Goal: Communication & Community: Answer question/provide support

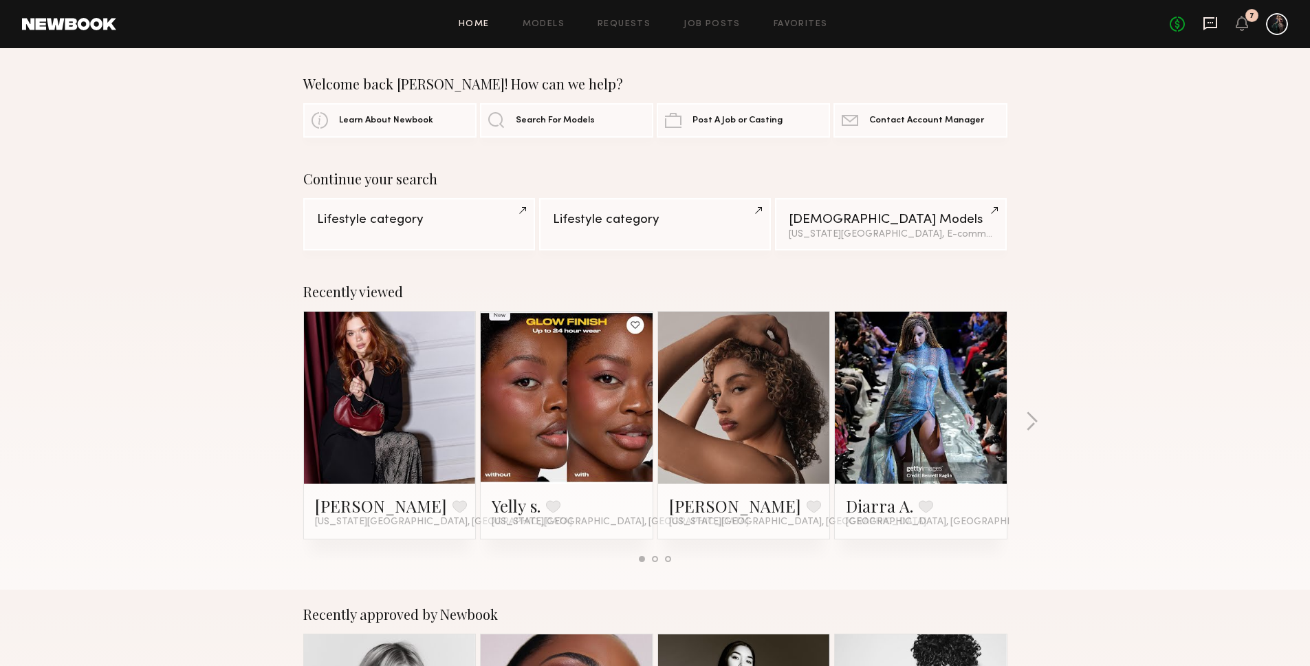
click at [1208, 22] on icon at bounding box center [1211, 22] width 6 height 1
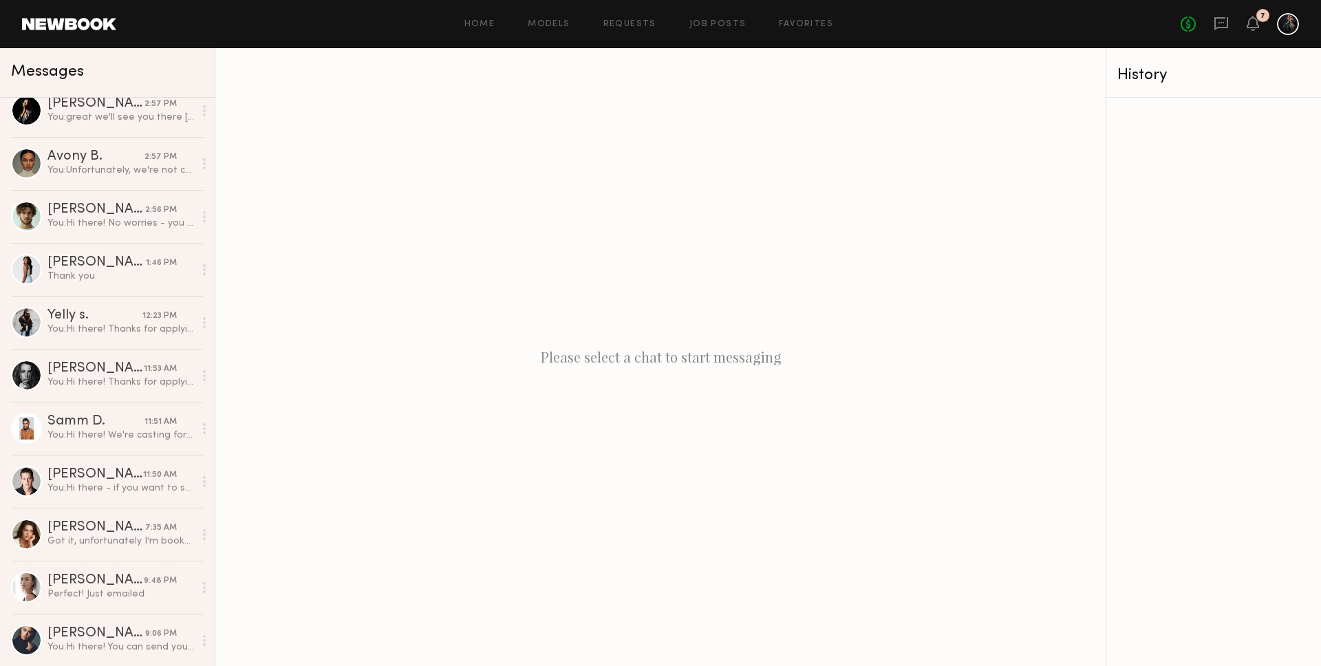
scroll to position [501, 0]
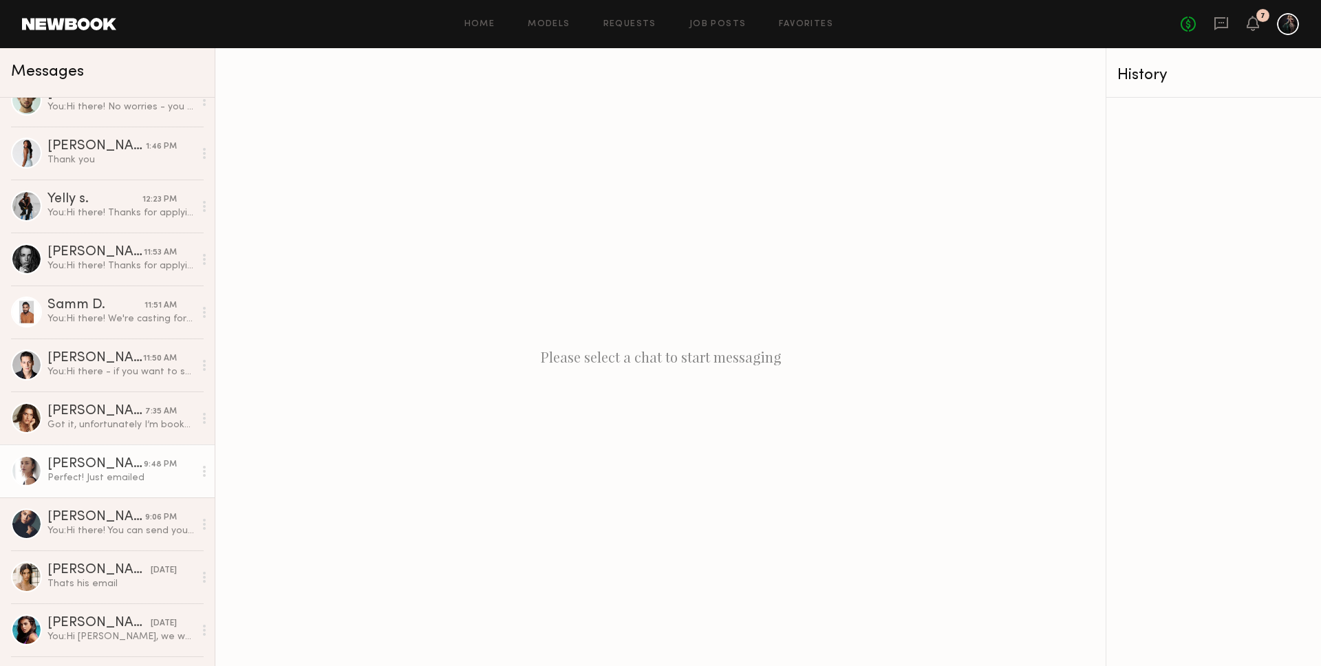
click at [82, 473] on div "Perfect! Just emailed" at bounding box center [120, 477] width 146 height 13
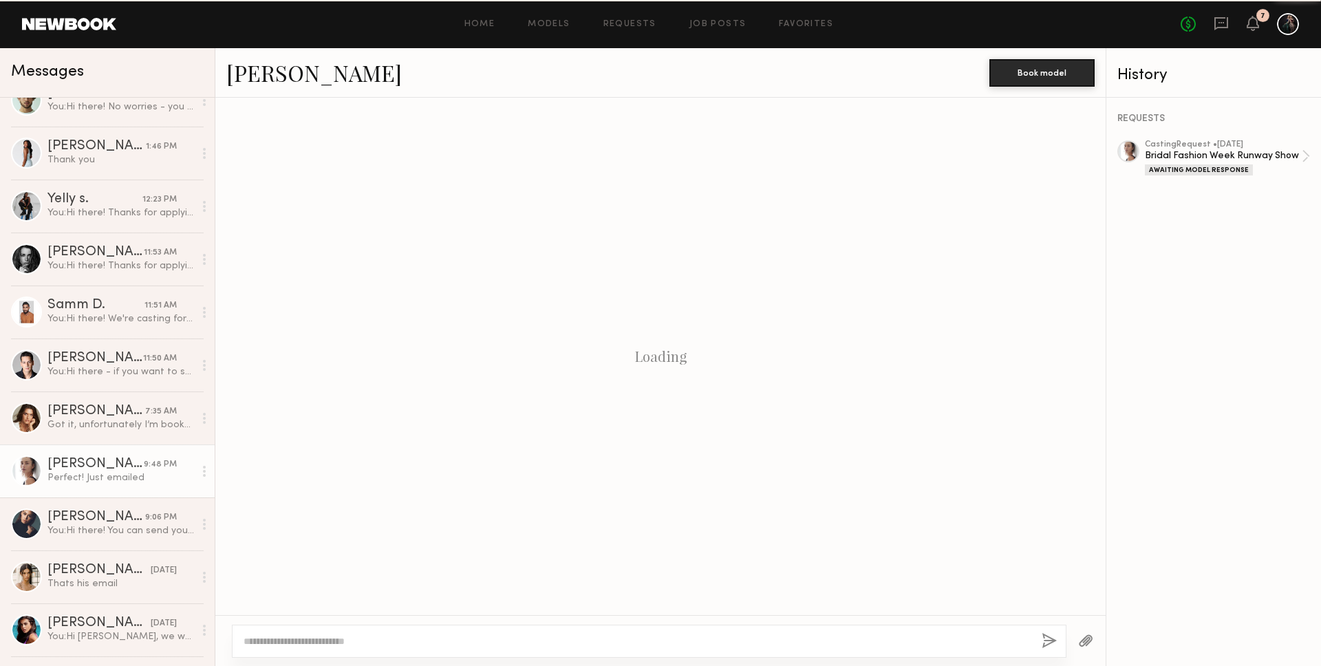
scroll to position [336, 0]
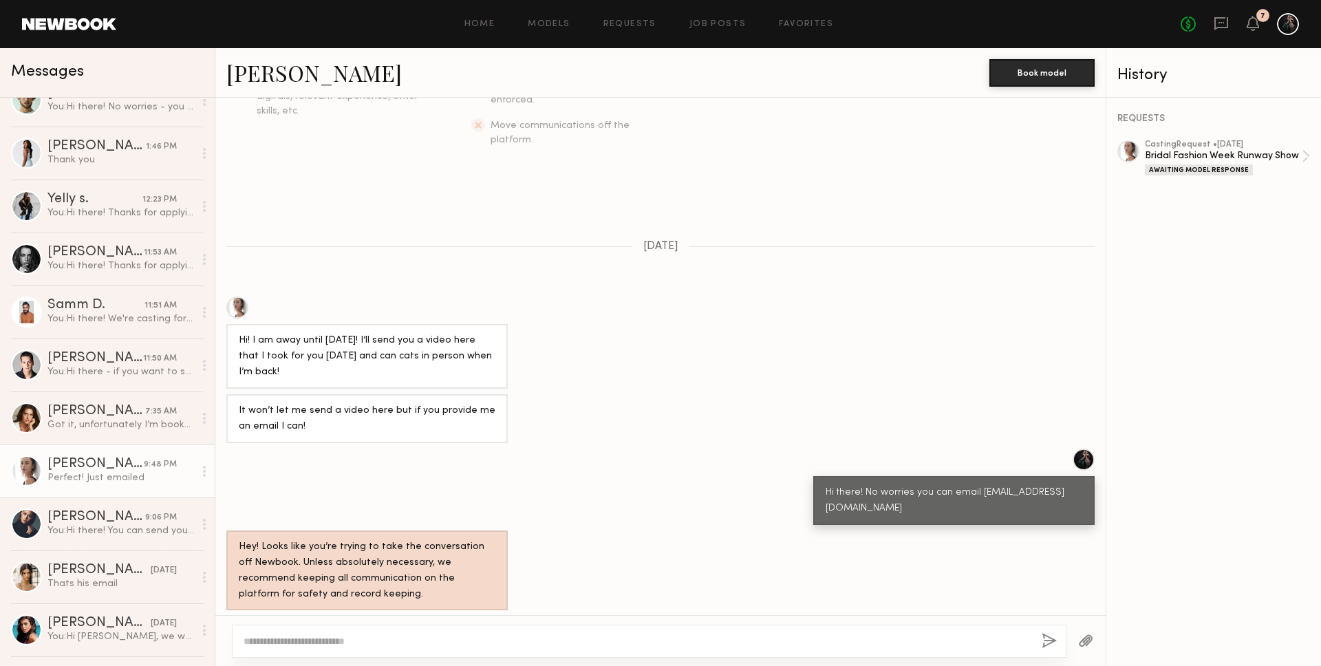
click at [289, 70] on link "Viktoriya A." at bounding box center [313, 73] width 175 height 30
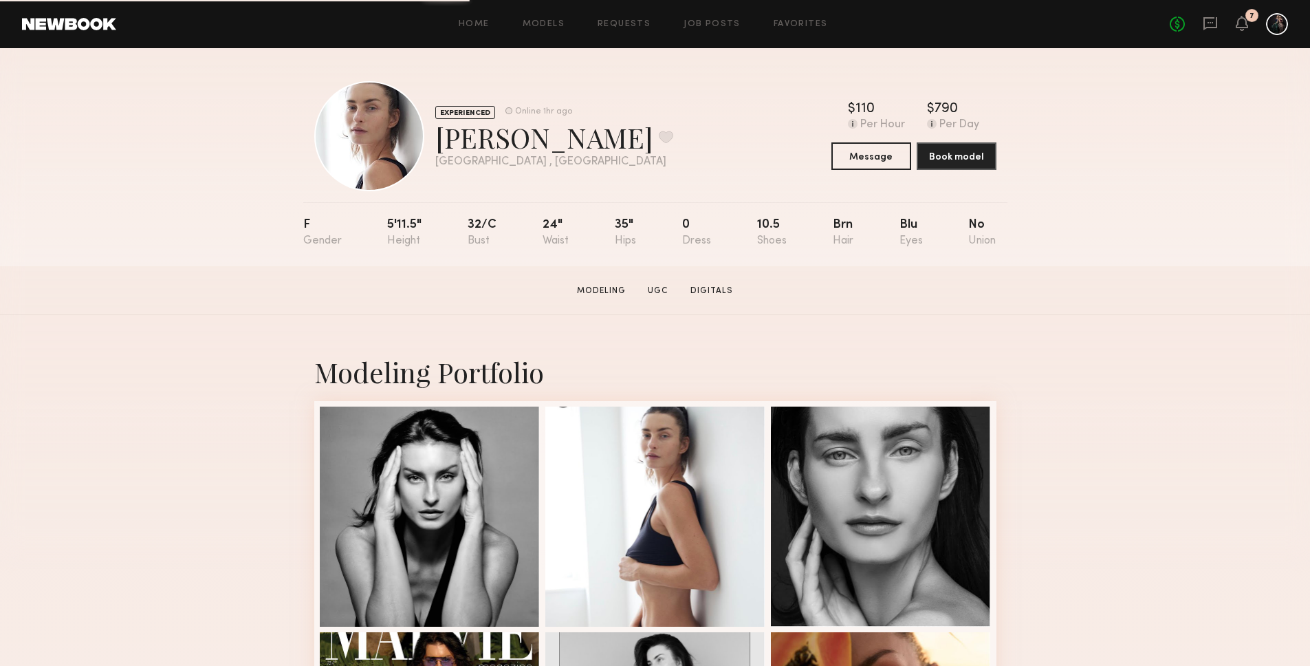
drag, startPoint x: 382, startPoint y: 219, endPoint x: 433, endPoint y: 218, distance: 50.9
click at [433, 218] on nb-model-profile-props "F 5'11.5" 32/c 24" 35" 0 10.5 Brn Blu No" at bounding box center [655, 234] width 704 height 64
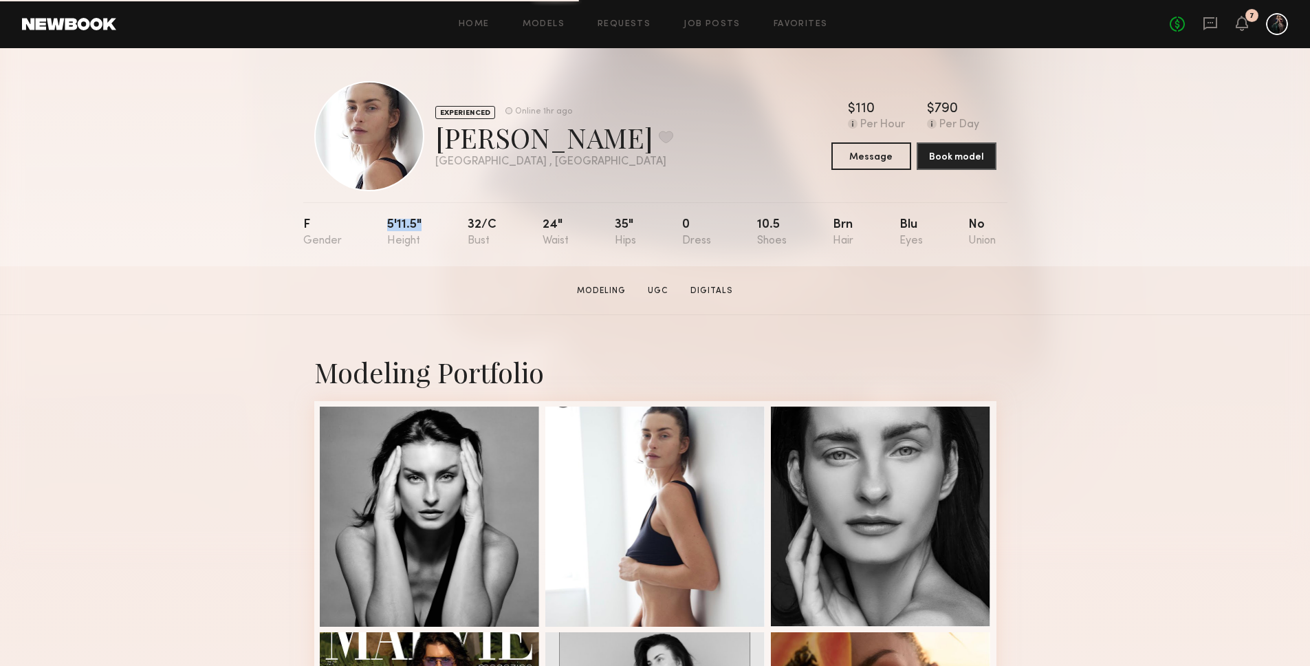
drag, startPoint x: 426, startPoint y: 221, endPoint x: 382, endPoint y: 223, distance: 43.4
click at [382, 223] on nb-model-profile-props "F 5'11.5" 32/c 24" 35" 0 10.5 Brn Blu No" at bounding box center [655, 234] width 704 height 64
copy div "5'11.5""
drag, startPoint x: 468, startPoint y: 223, endPoint x: 503, endPoint y: 225, distance: 35.1
click at [503, 225] on nb-model-profile-props "F 5'11.5" 32/c 24" 35" 0 10.5 Brn Blu No" at bounding box center [655, 234] width 704 height 64
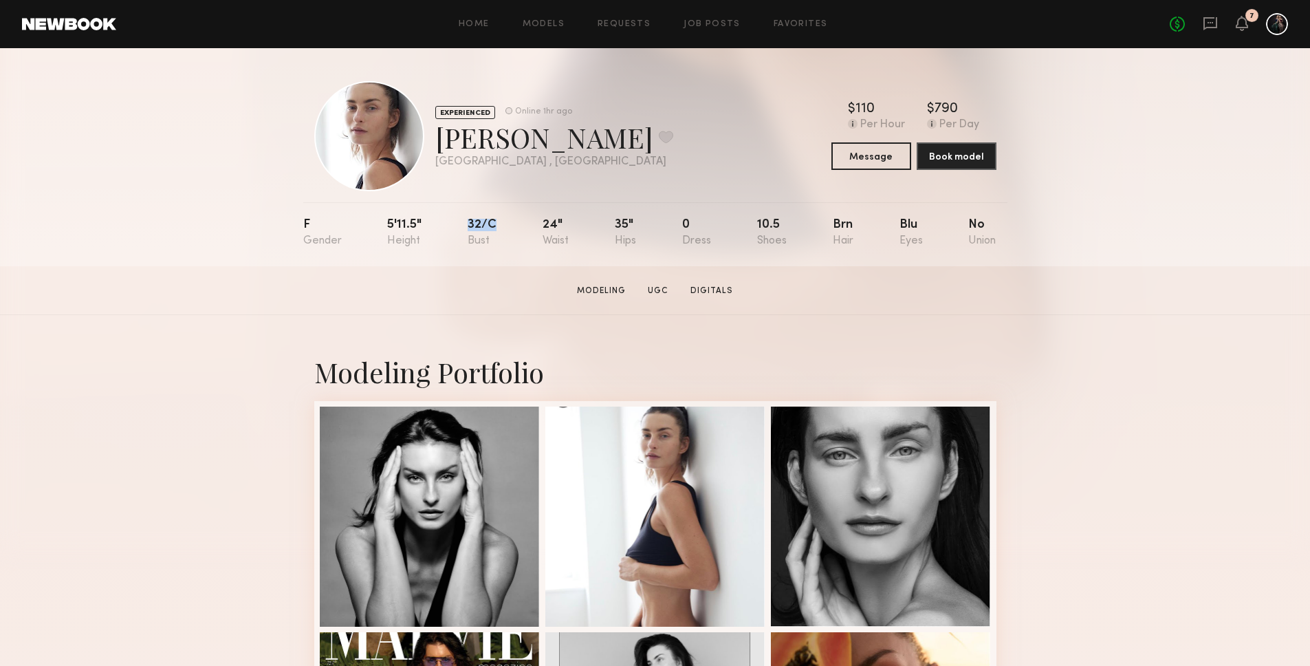
copy div "32/c"
click at [606, 271] on section "Viktoriya A. Modeling UGC Digitals Message Book Model" at bounding box center [655, 290] width 1310 height 49
click at [660, 290] on link "UGC" at bounding box center [658, 291] width 32 height 12
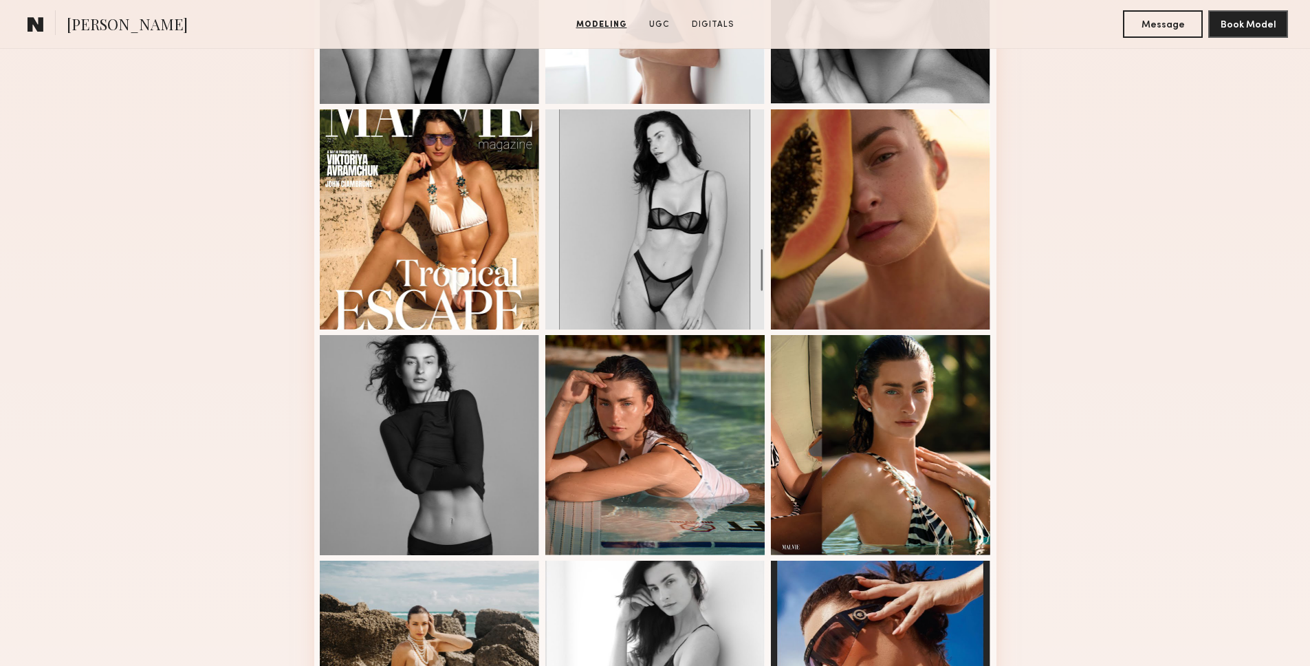
scroll to position [188, 0]
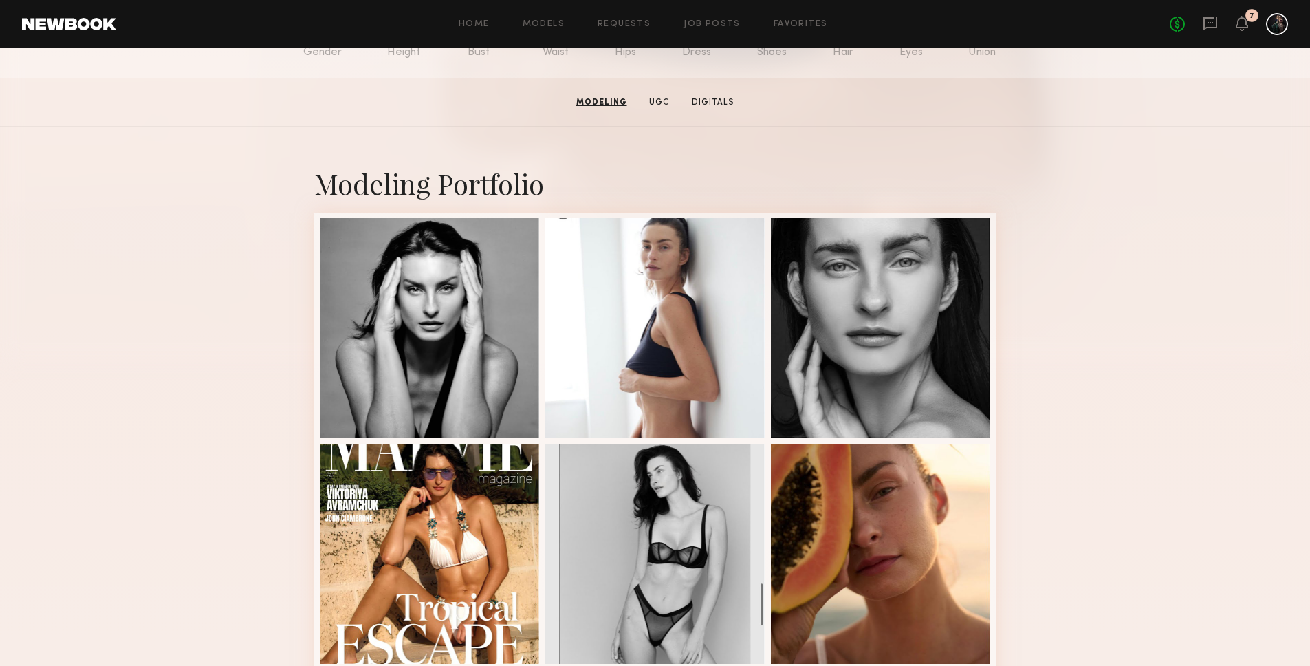
click at [1224, 25] on div "No fees up to $5,000 7" at bounding box center [1229, 24] width 118 height 22
click at [1216, 25] on icon at bounding box center [1211, 23] width 14 height 13
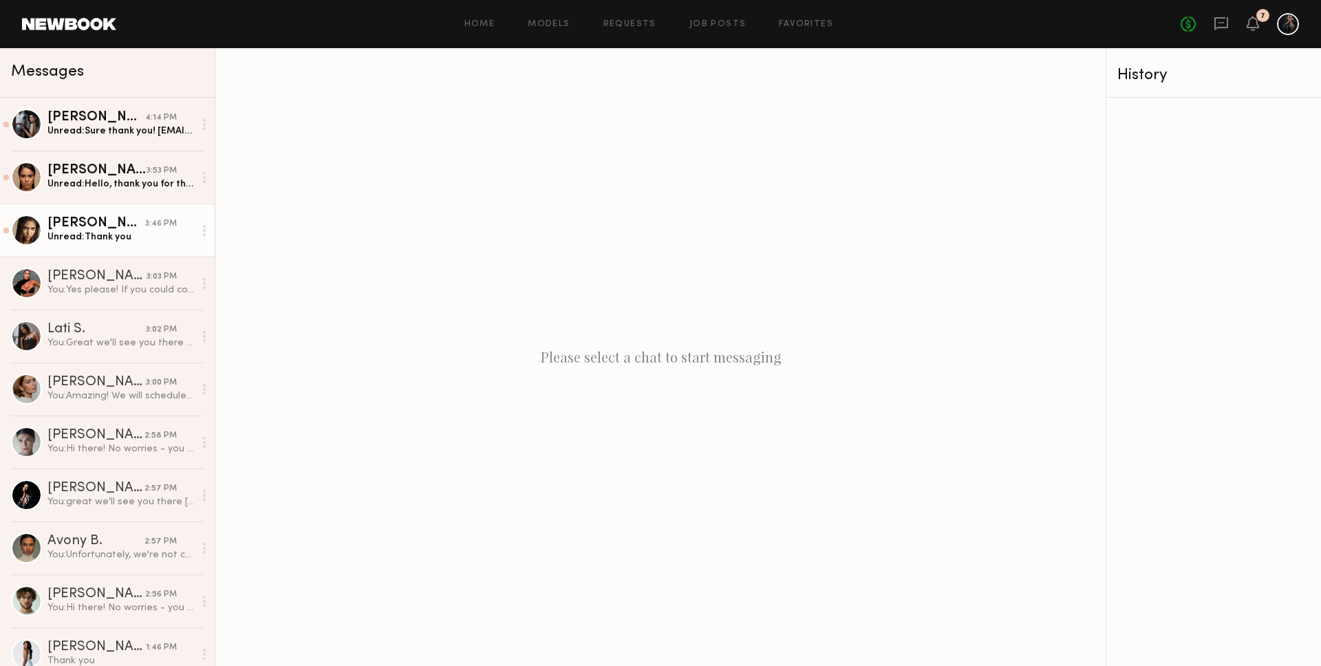
click at [77, 227] on div "Lohanna R." at bounding box center [96, 224] width 98 height 14
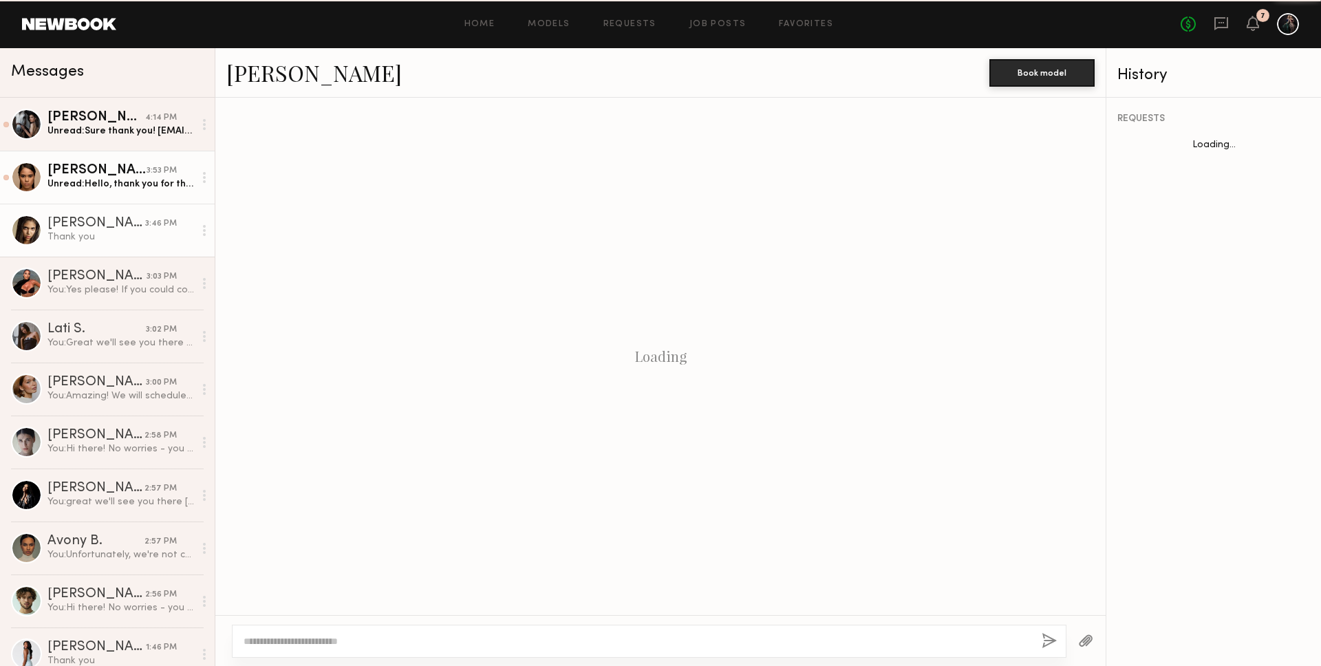
scroll to position [600, 0]
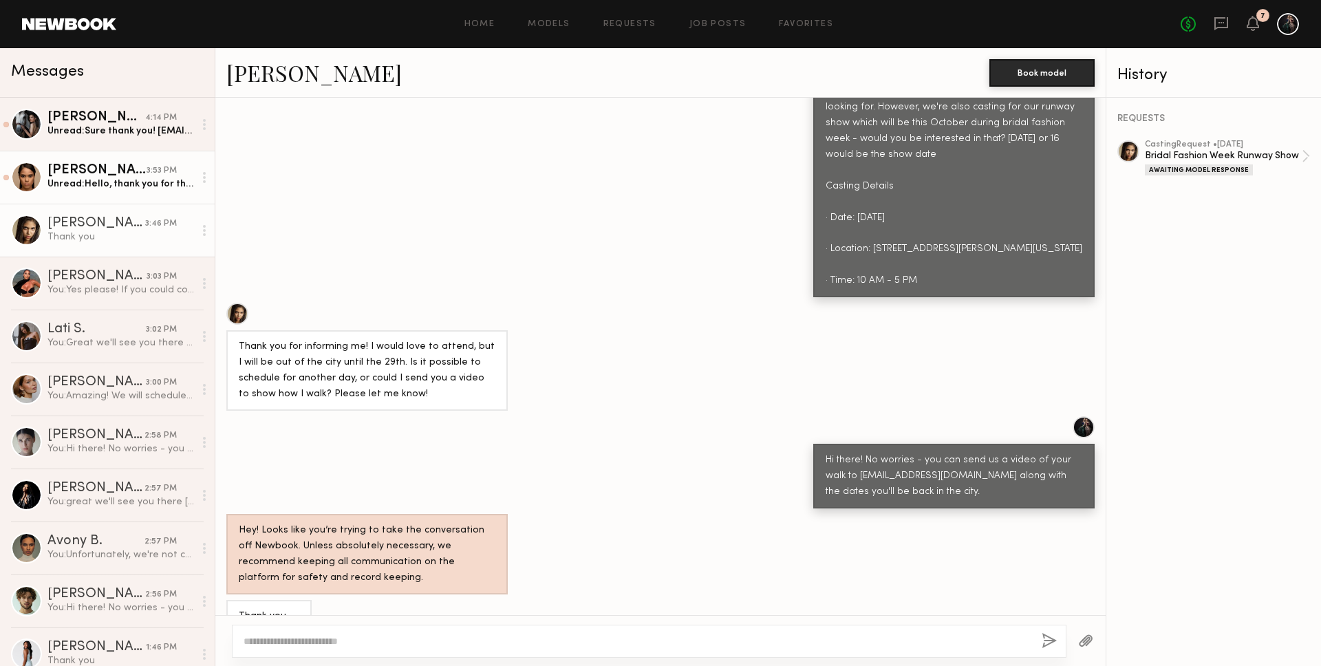
click at [101, 174] on div "Enoe G." at bounding box center [96, 171] width 99 height 14
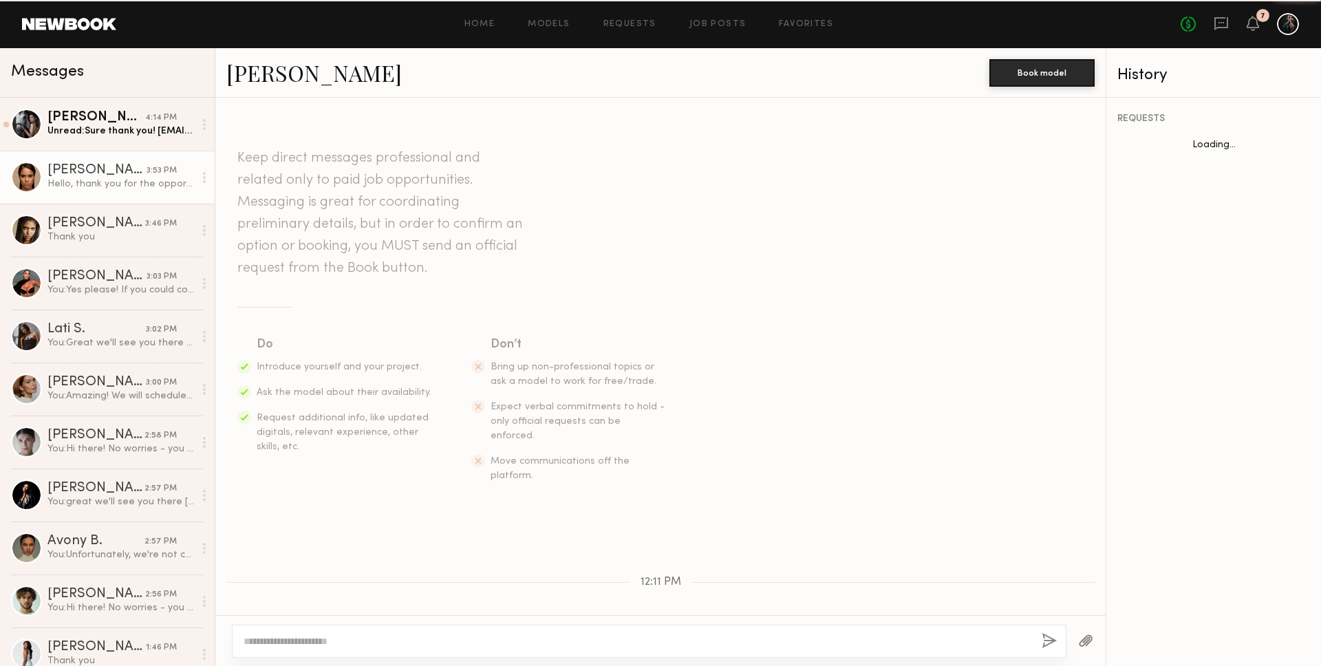
scroll to position [177, 0]
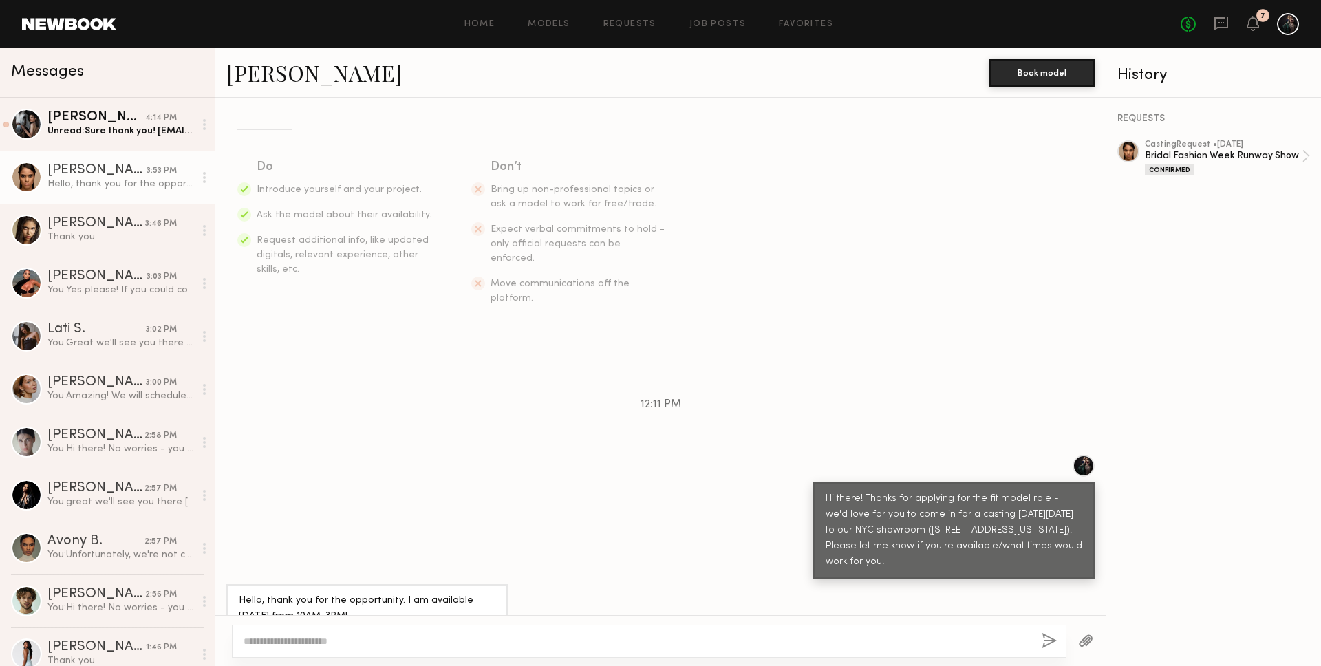
click at [372, 643] on textarea at bounding box center [636, 641] width 787 height 14
type textarea "**********"
click at [1045, 642] on button "button" at bounding box center [1048, 641] width 15 height 17
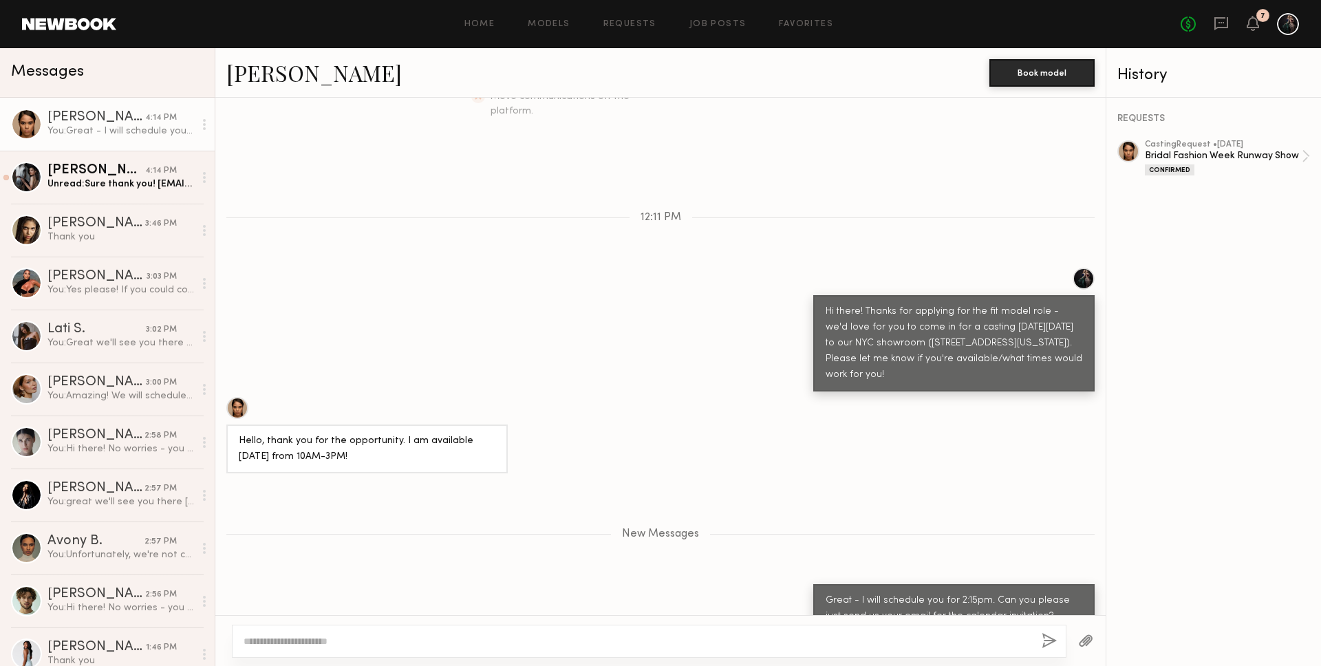
scroll to position [450, 0]
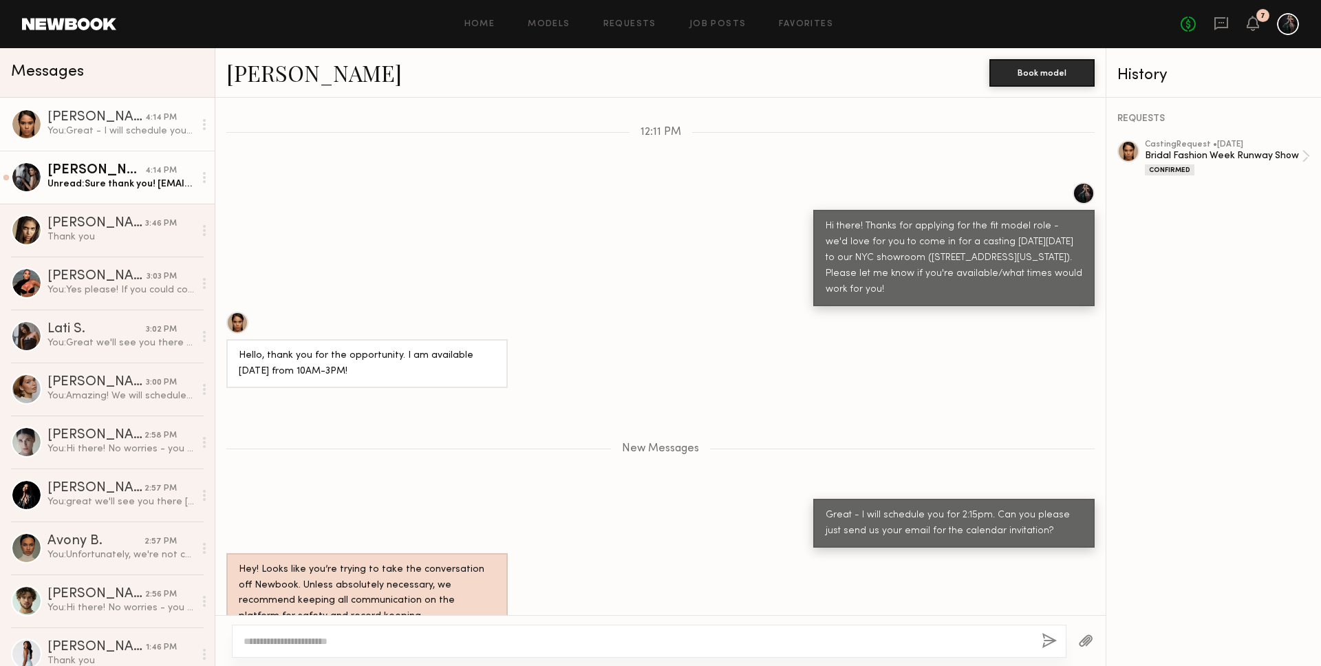
click at [99, 173] on div "Margarita K." at bounding box center [96, 171] width 98 height 14
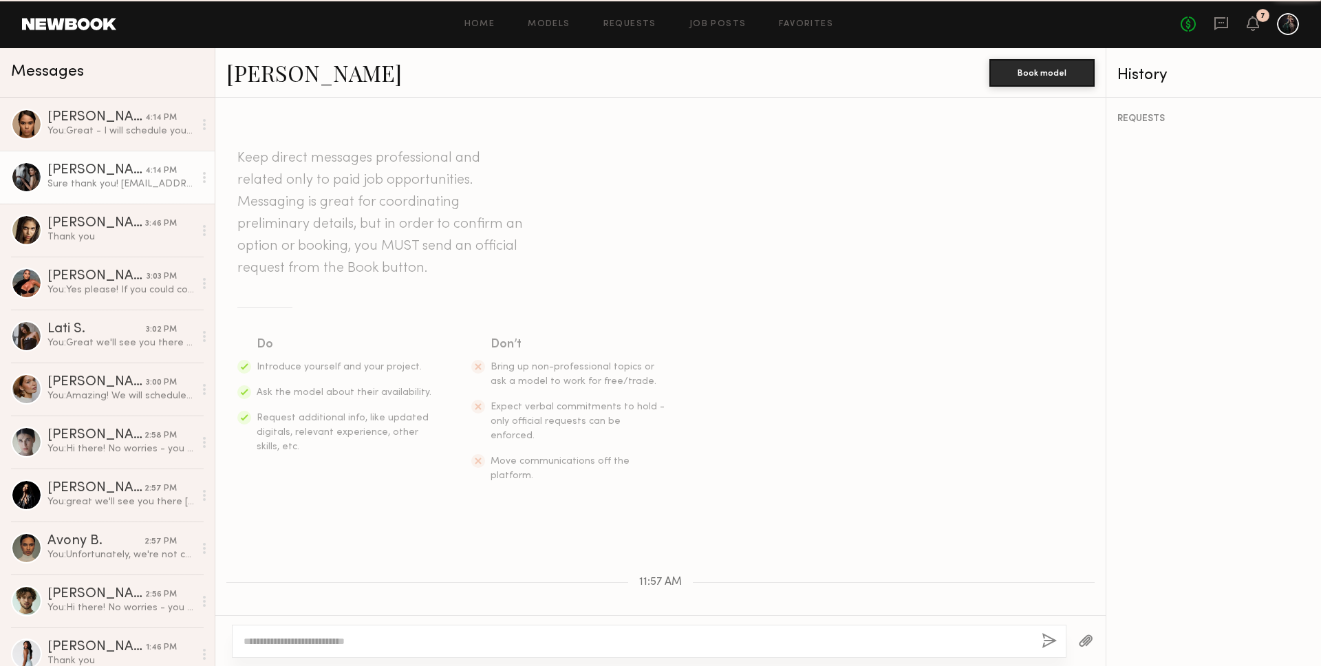
scroll to position [442, 0]
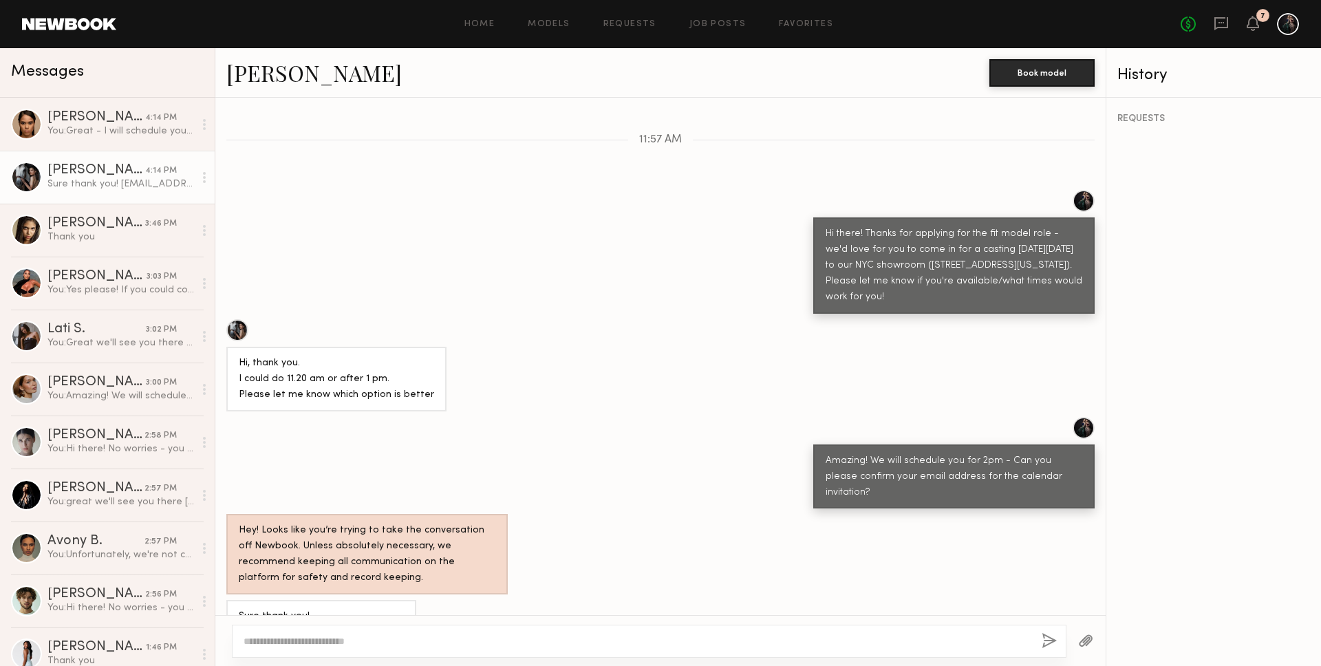
drag, startPoint x: 235, startPoint y: 585, endPoint x: 364, endPoint y: 589, distance: 128.7
click at [364, 600] on div "Sure thank you! kartuzova2023@gmail.com" at bounding box center [321, 624] width 190 height 49
copy div "kartuzova2023@gmail.com"
click at [99, 401] on div "You: Amazing! We will schedule you for 1:45pm - Can you please confirm your ema…" at bounding box center [120, 395] width 146 height 13
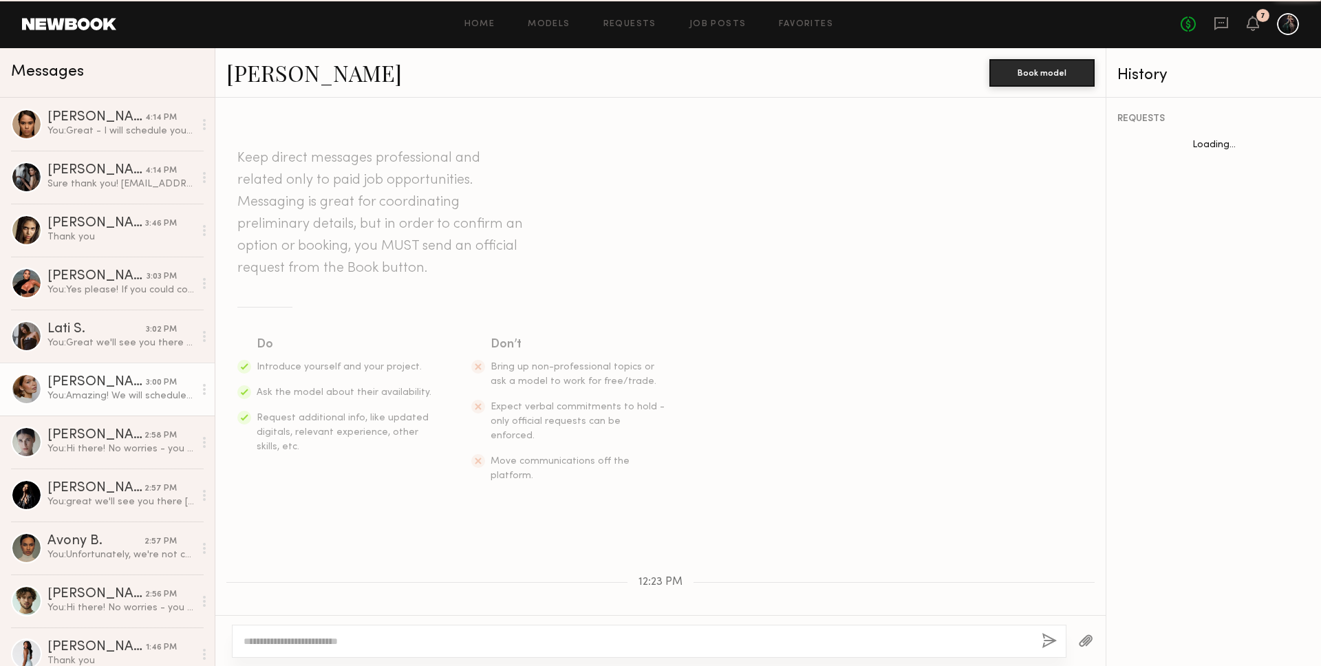
scroll to position [431, 0]
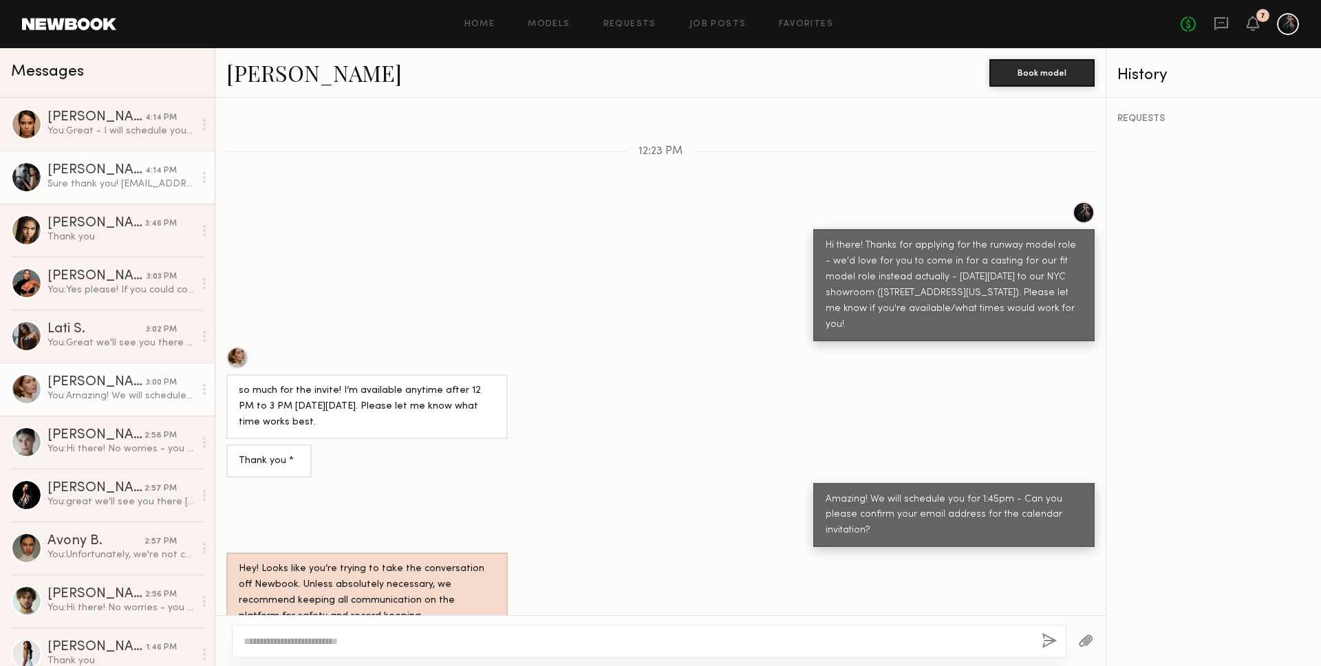
click at [100, 177] on div "Sure thank you! kartuzova2023@gmail.com" at bounding box center [120, 183] width 146 height 13
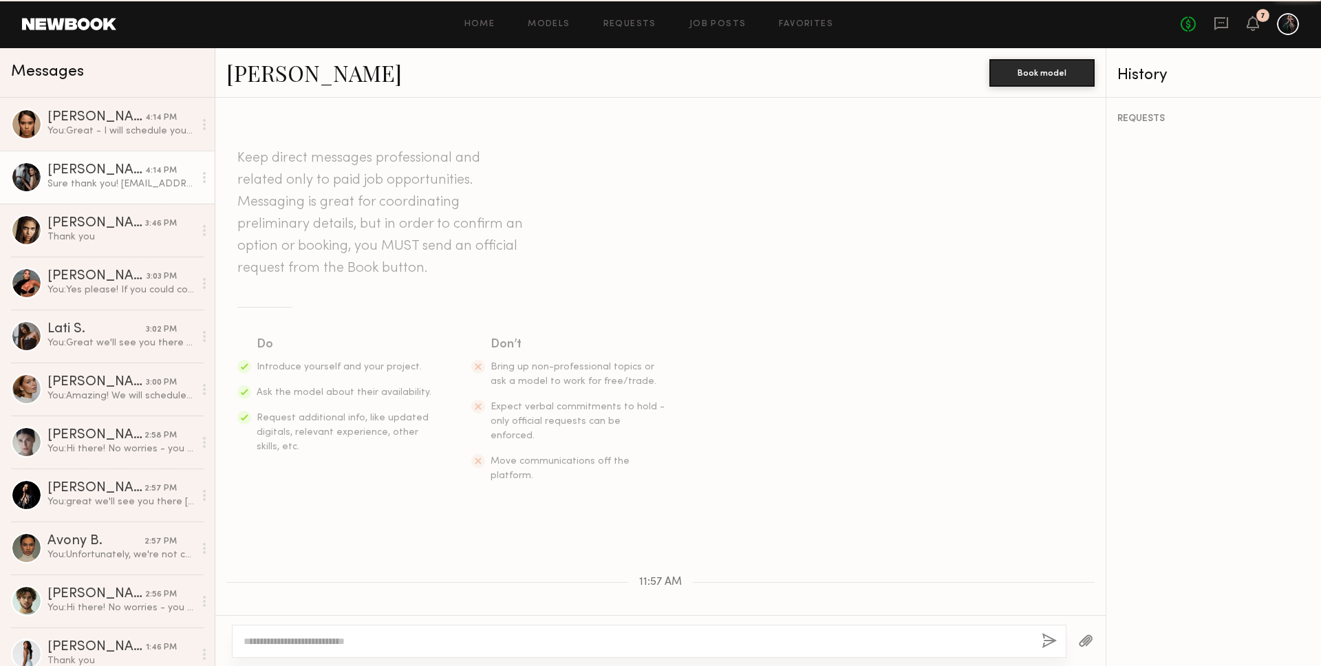
scroll to position [442, 0]
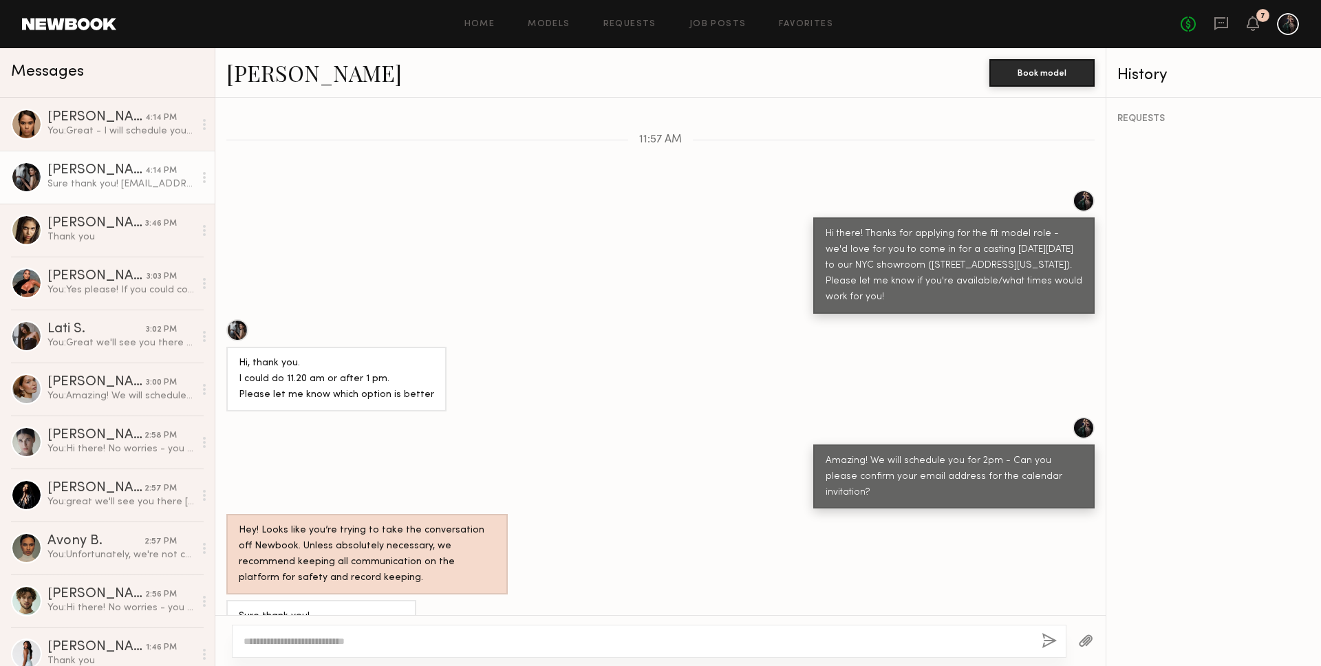
click at [74, 167] on div "Margarita K." at bounding box center [96, 171] width 98 height 14
click at [290, 73] on link "Margarita K." at bounding box center [313, 73] width 175 height 30
